Goal: Task Accomplishment & Management: Manage account settings

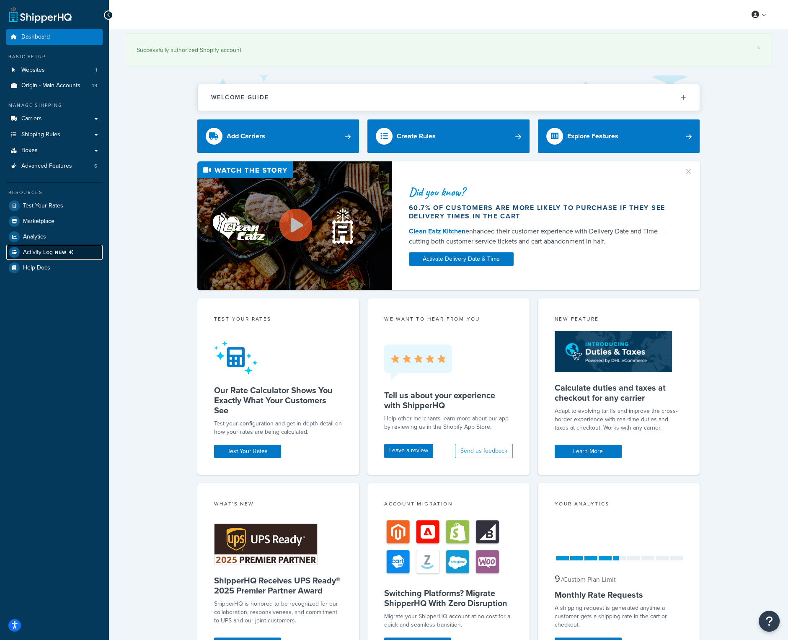
click at [69, 253] on icon at bounding box center [71, 252] width 11 height 11
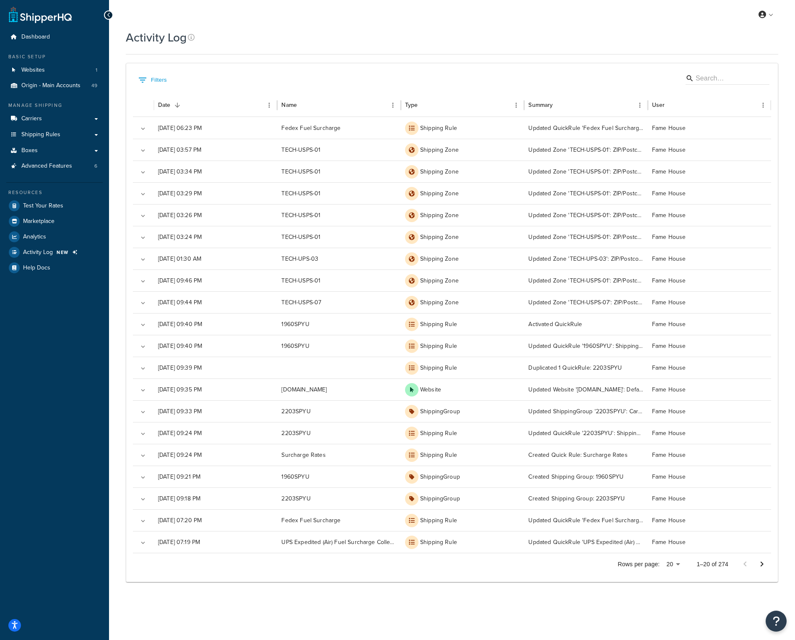
click at [111, 367] on div "Activity Log Contact Us Send Us A Message Contact Information Name * Email * Co…" at bounding box center [452, 316] width 686 height 574
click at [769, 13] on link at bounding box center [766, 14] width 24 height 13
click at [727, 95] on span "Logout" at bounding box center [727, 99] width 16 height 8
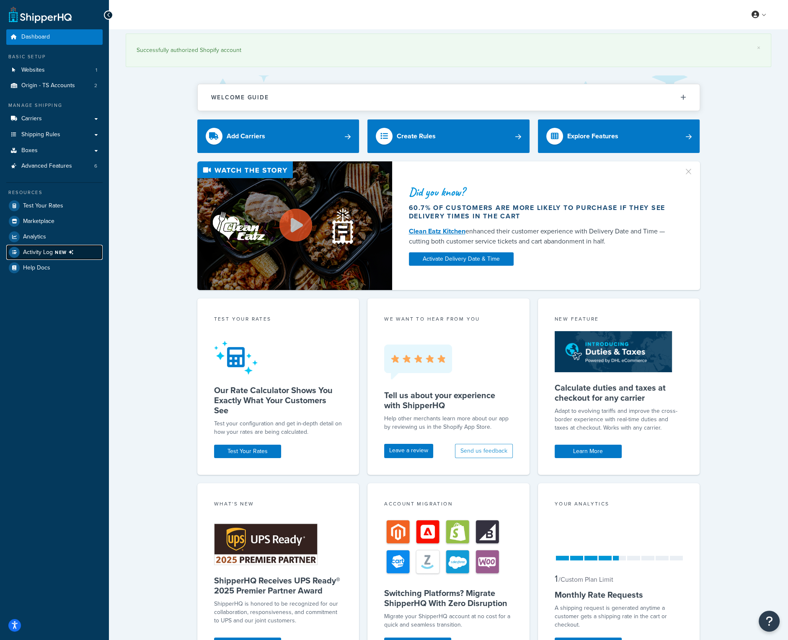
click at [67, 251] on span "NEW" at bounding box center [66, 252] width 22 height 7
